Goal: Information Seeking & Learning: Learn about a topic

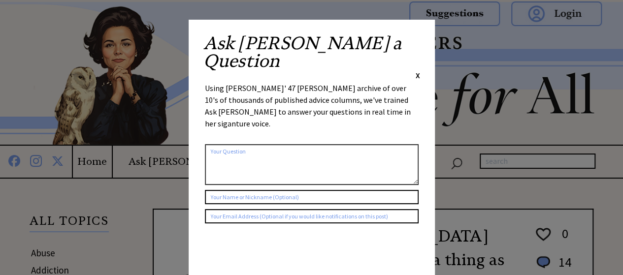
click at [416, 70] on span "X" at bounding box center [418, 75] width 4 height 10
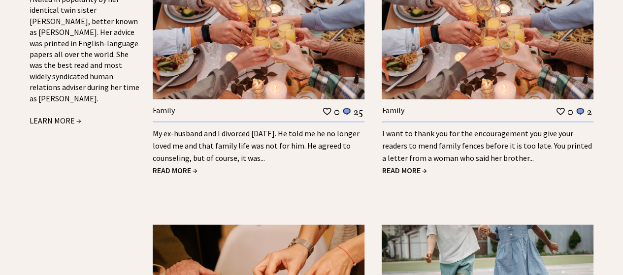
scroll to position [1203, 0]
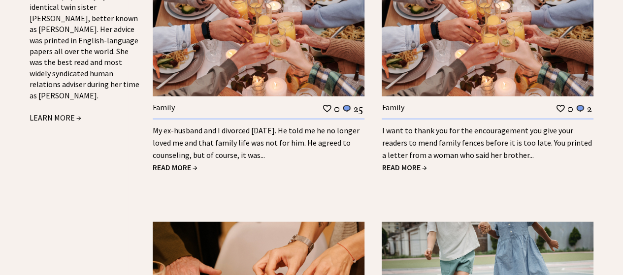
click at [184, 163] on span "READ MORE →" at bounding box center [175, 168] width 45 height 10
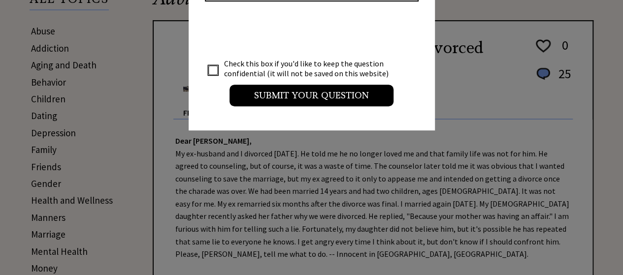
scroll to position [241, 0]
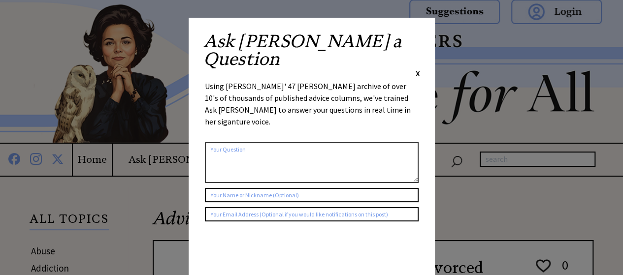
scroll to position [0, 0]
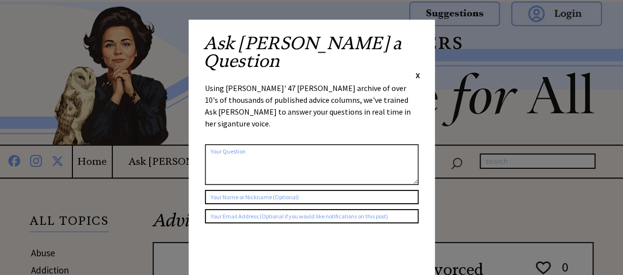
click at [416, 70] on span "X" at bounding box center [418, 75] width 4 height 10
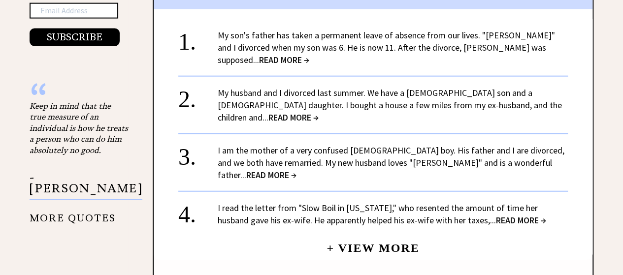
scroll to position [1155, 0]
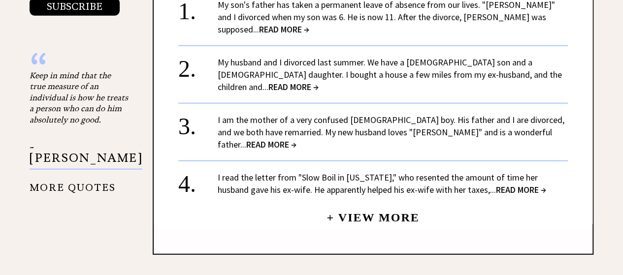
click at [365, 114] on link "I am the mother of a very confused [DEMOGRAPHIC_DATA] boy. His father and I are…" at bounding box center [391, 132] width 347 height 36
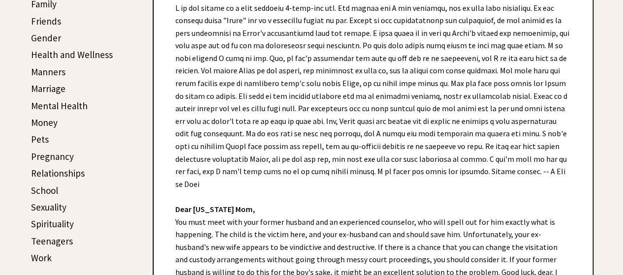
scroll to position [370, 0]
